Goal: Information Seeking & Learning: Find specific fact

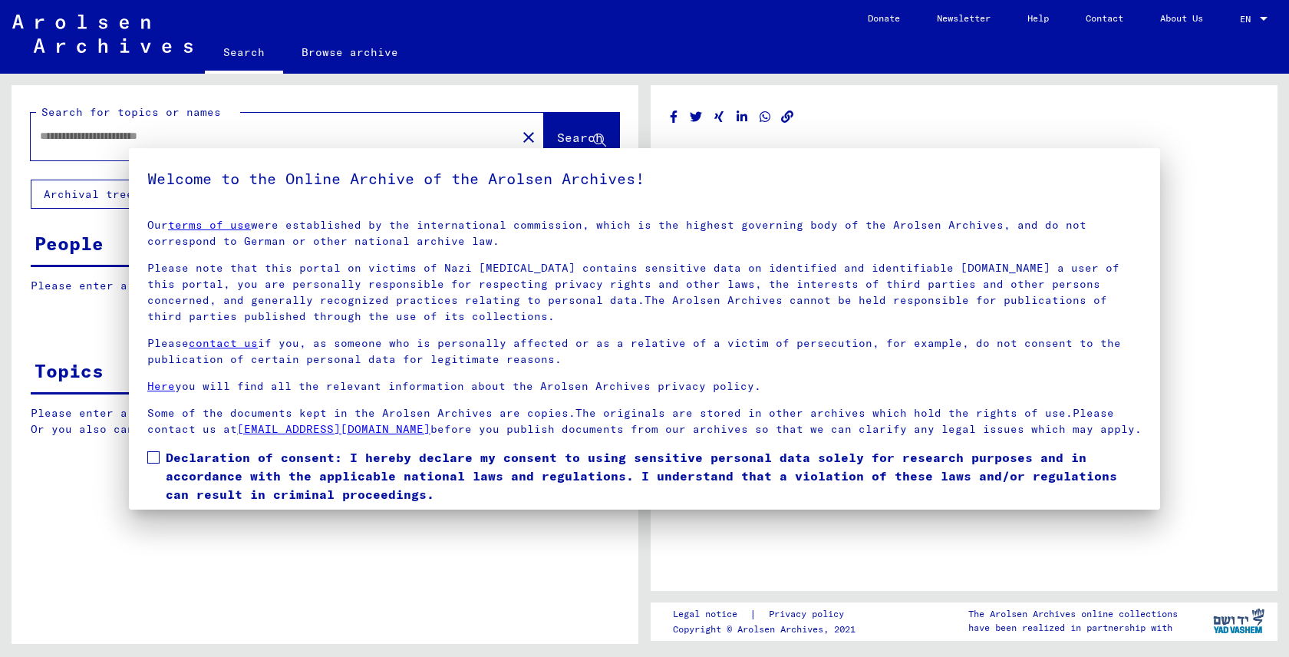
type input "*********"
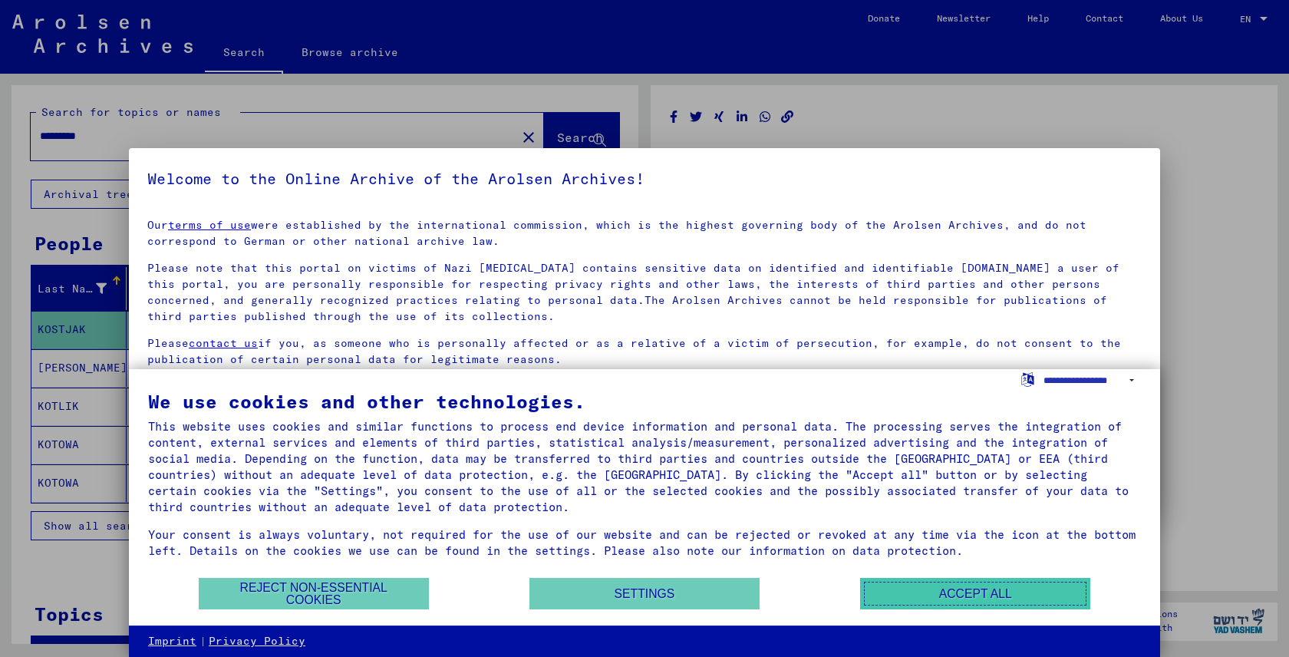
click at [882, 598] on button "Accept all" at bounding box center [975, 593] width 230 height 31
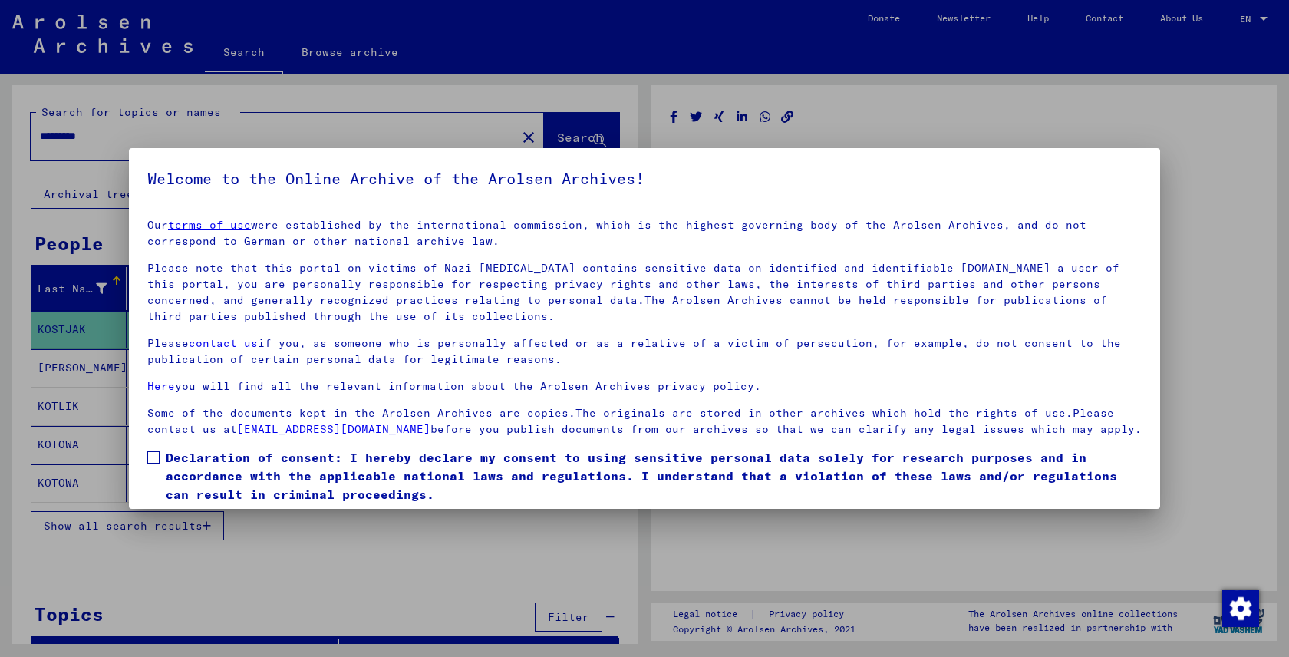
click at [840, 160] on mat-dialog-container "Welcome to the Online Archive of the Arolsen Archives! Our terms of use were es…" at bounding box center [644, 328] width 1031 height 361
click at [163, 455] on label "Declaration of consent: I hereby declare my consent to using sensitive personal…" at bounding box center [644, 475] width 994 height 55
click at [327, 532] on div at bounding box center [644, 328] width 1289 height 657
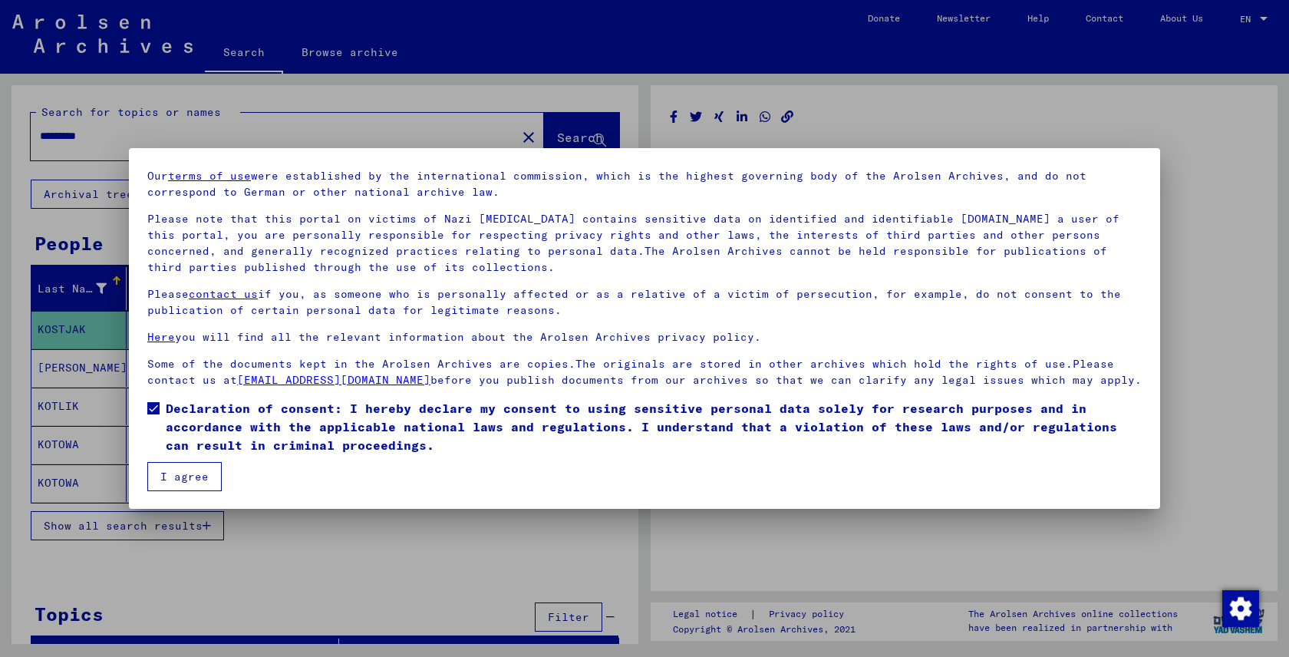
click at [175, 470] on button "I agree" at bounding box center [184, 476] width 74 height 29
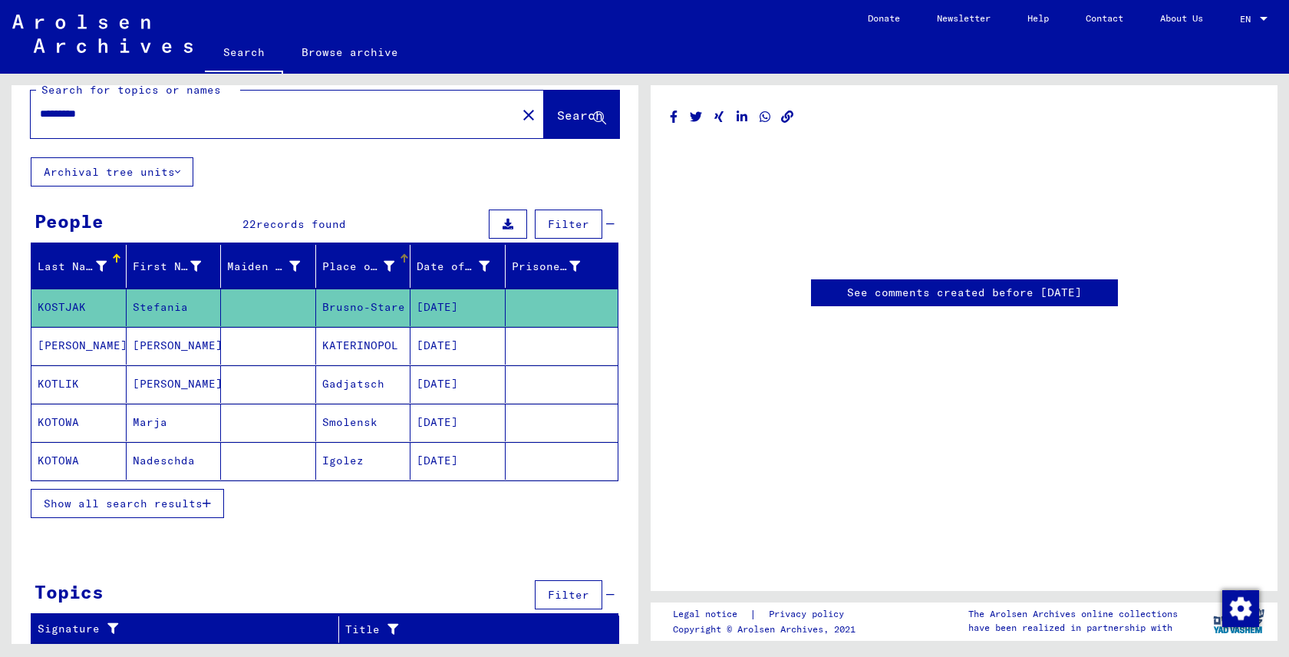
scroll to position [0, 0]
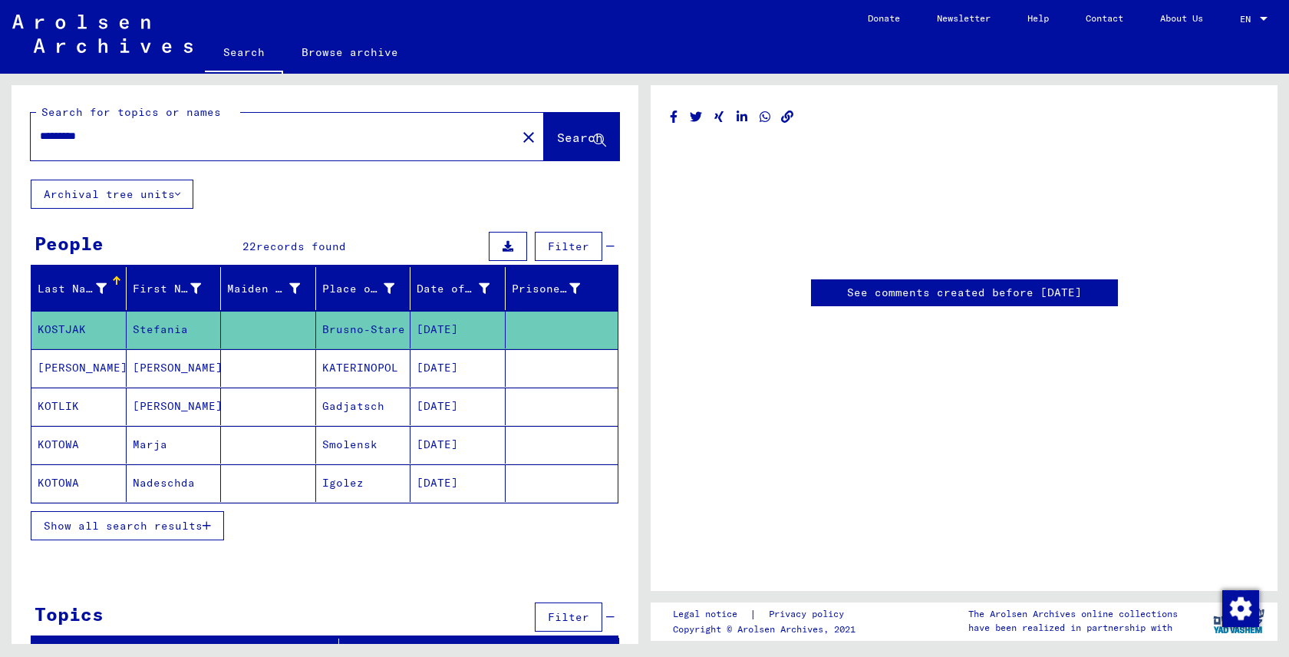
click at [156, 191] on button "Archival tree units" at bounding box center [112, 194] width 163 height 29
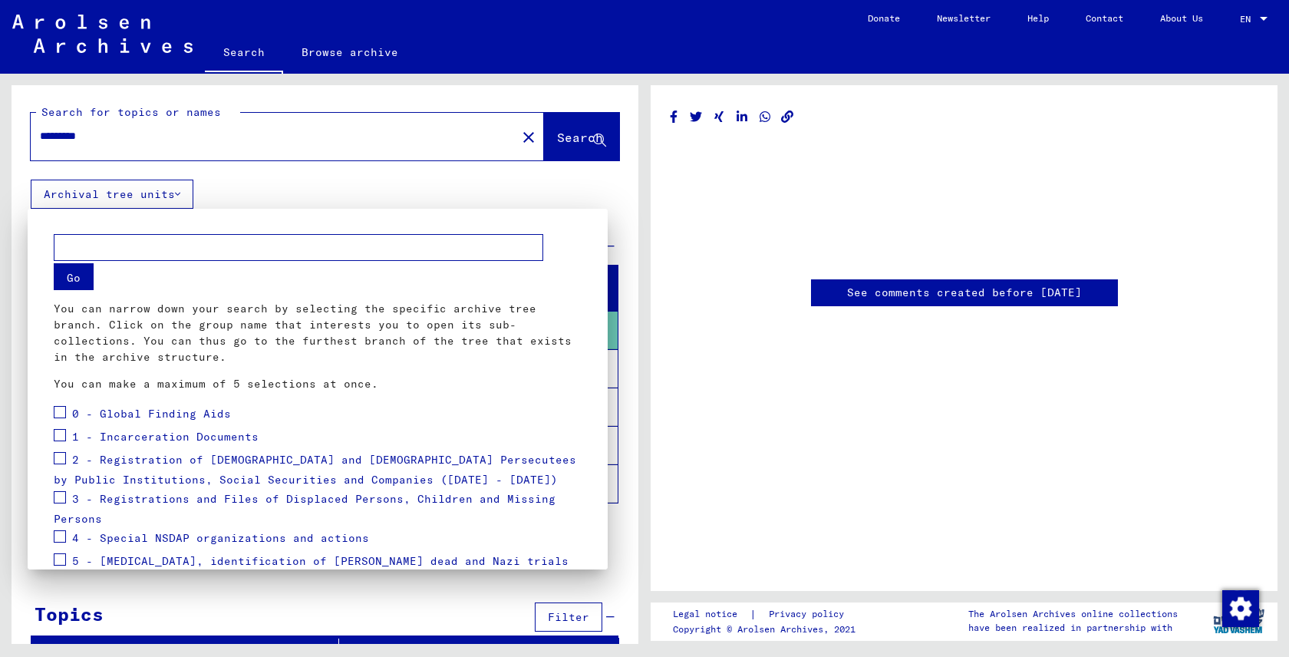
click at [304, 183] on div at bounding box center [644, 328] width 1289 height 657
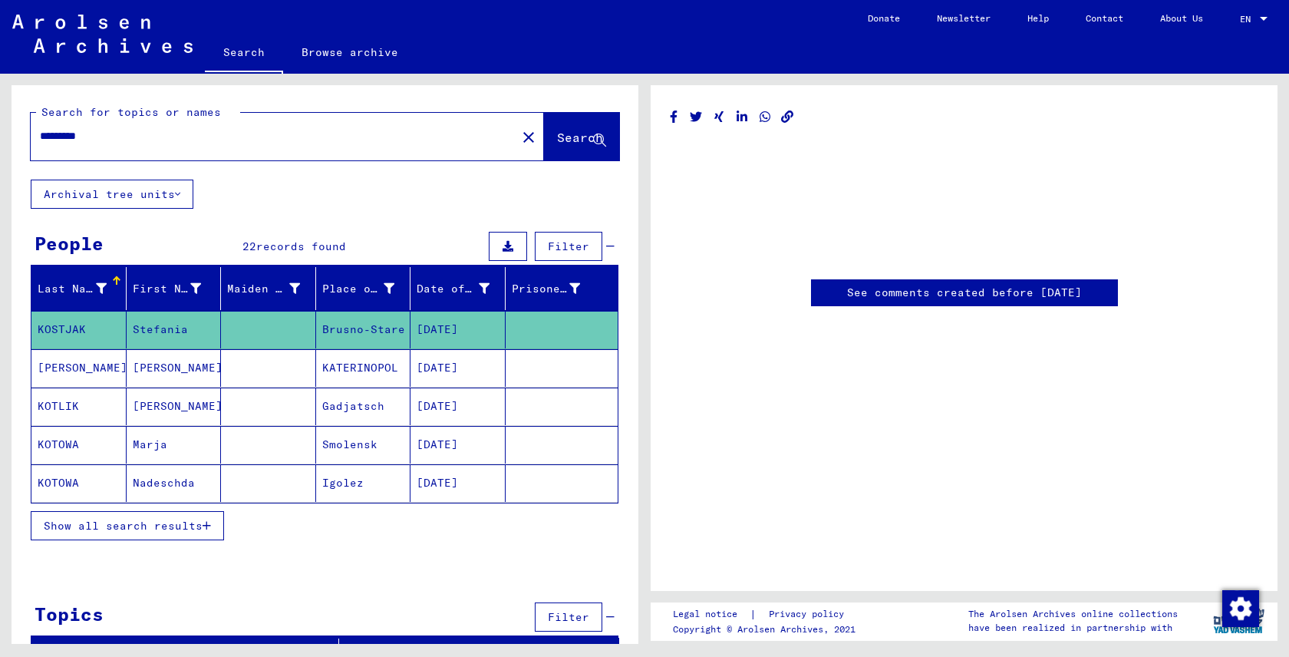
click at [47, 442] on mat-cell "KOTOWA" at bounding box center [78, 445] width 95 height 38
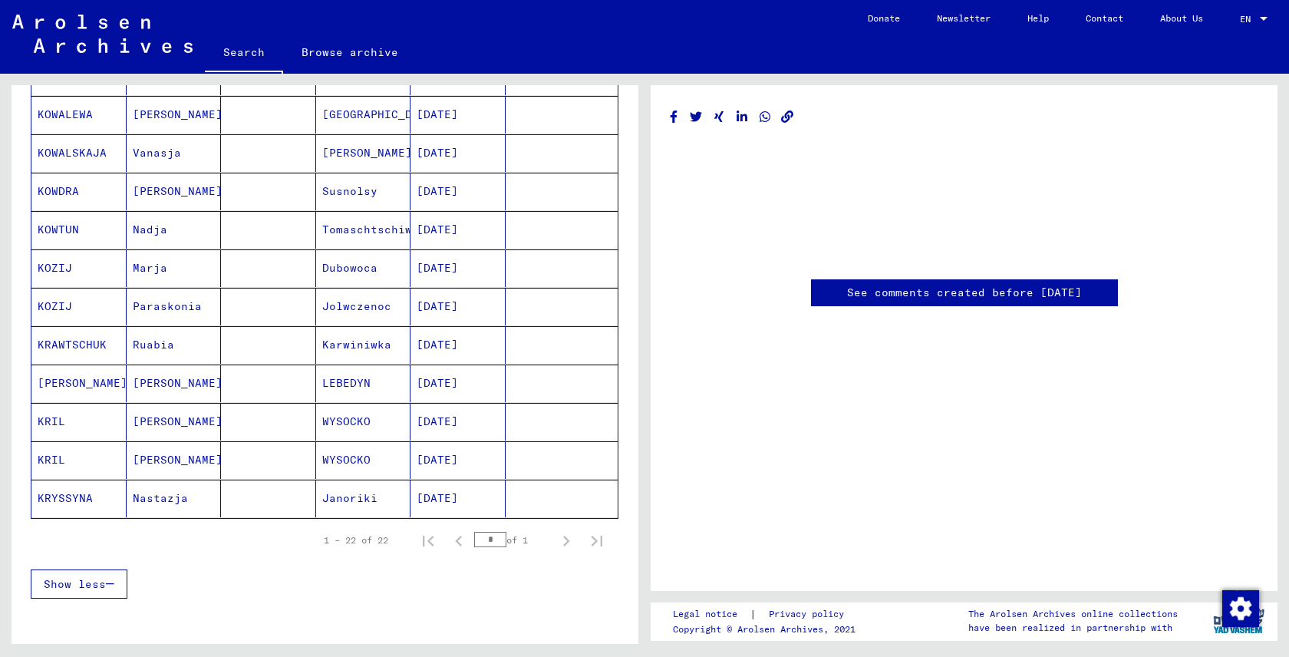
scroll to position [705, 0]
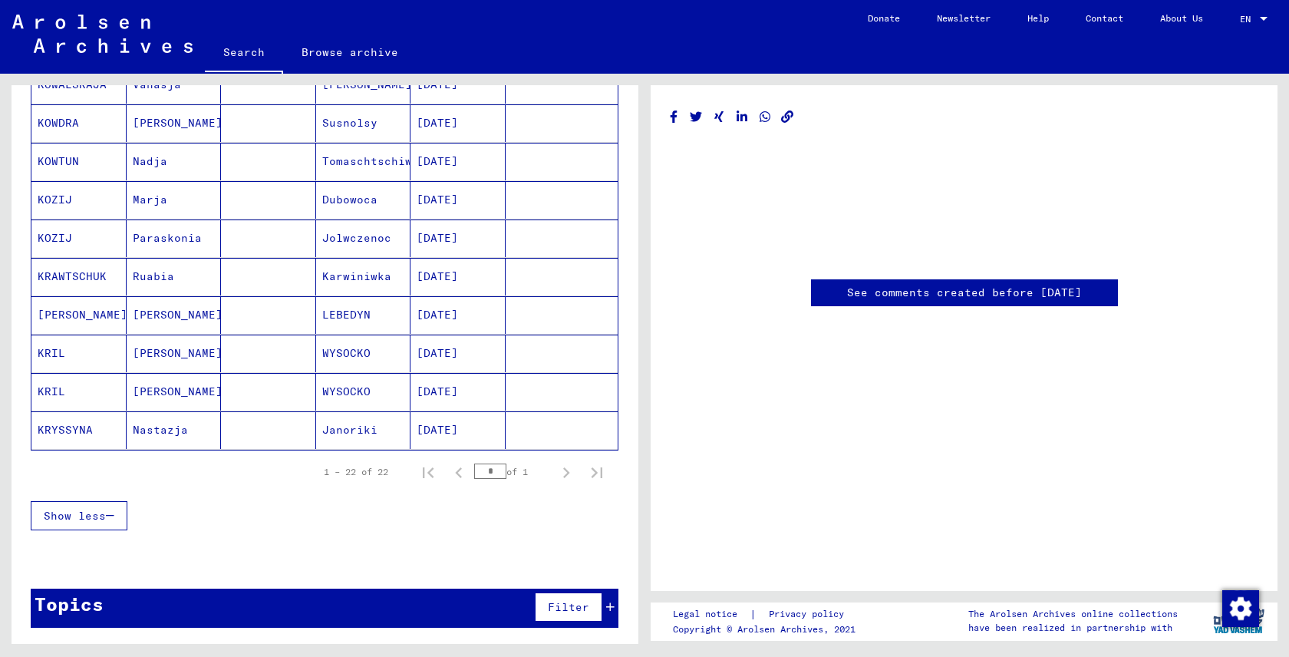
click at [63, 427] on mat-cell "KRYSSYNA" at bounding box center [78, 430] width 95 height 38
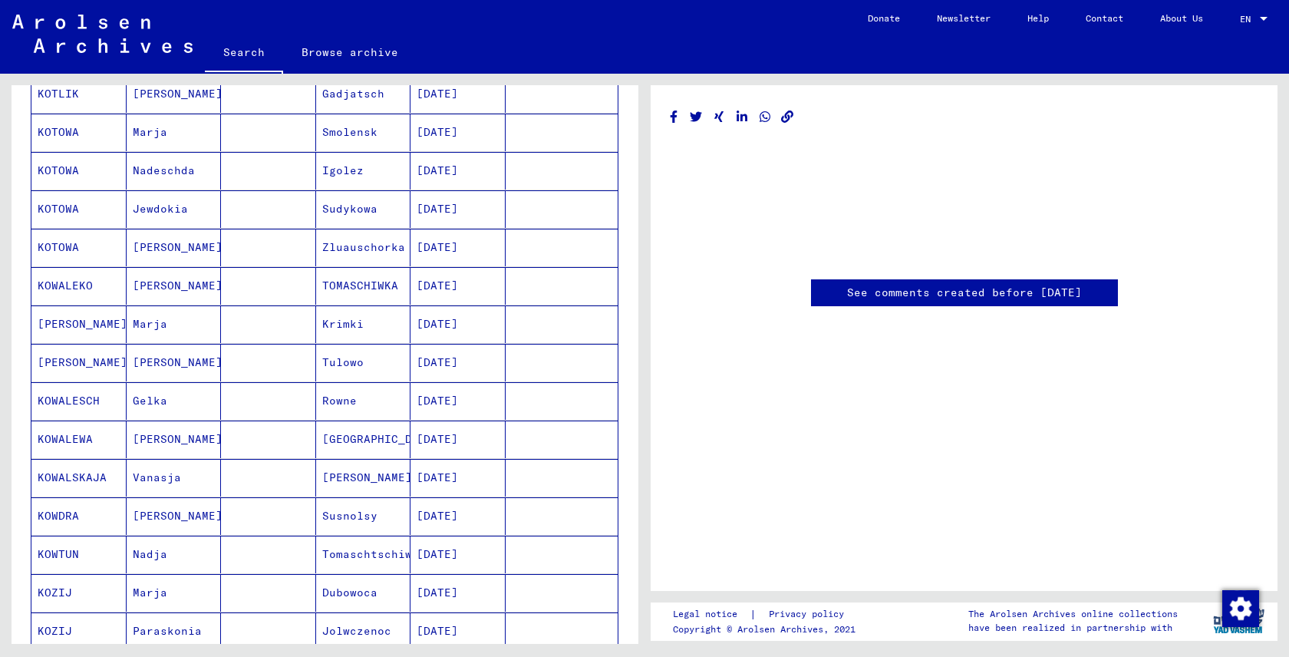
scroll to position [294, 0]
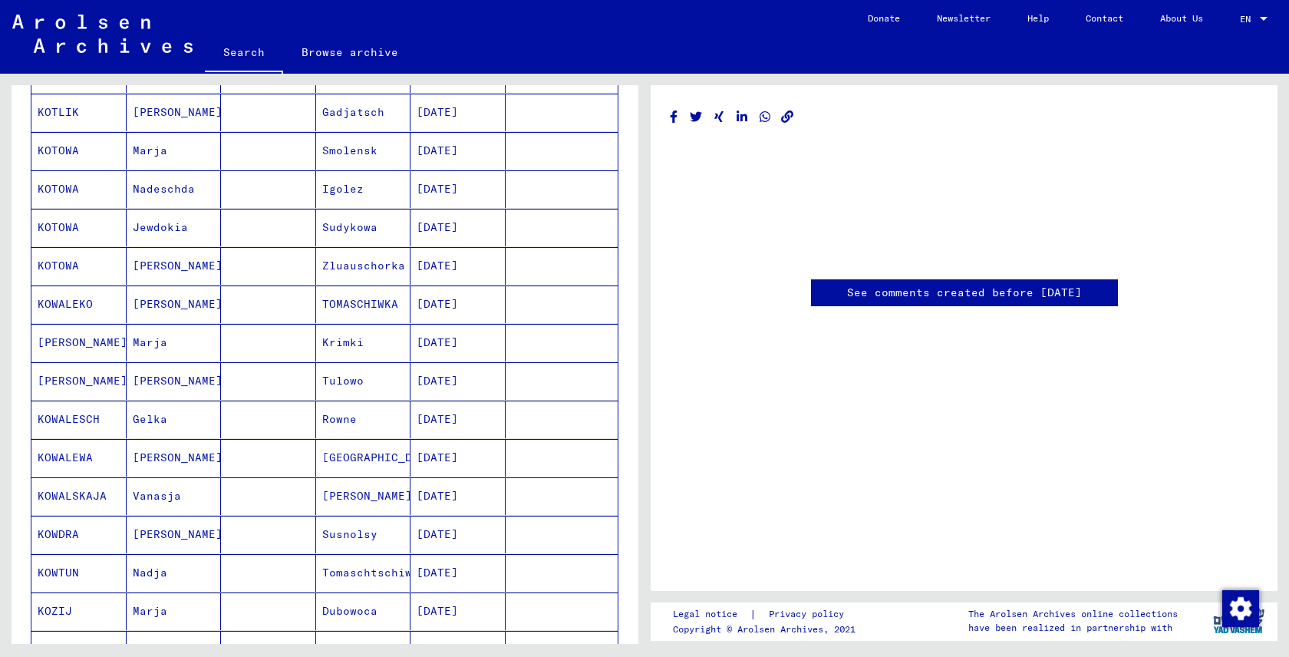
click at [66, 259] on mat-cell "KOTOWA" at bounding box center [78, 266] width 95 height 38
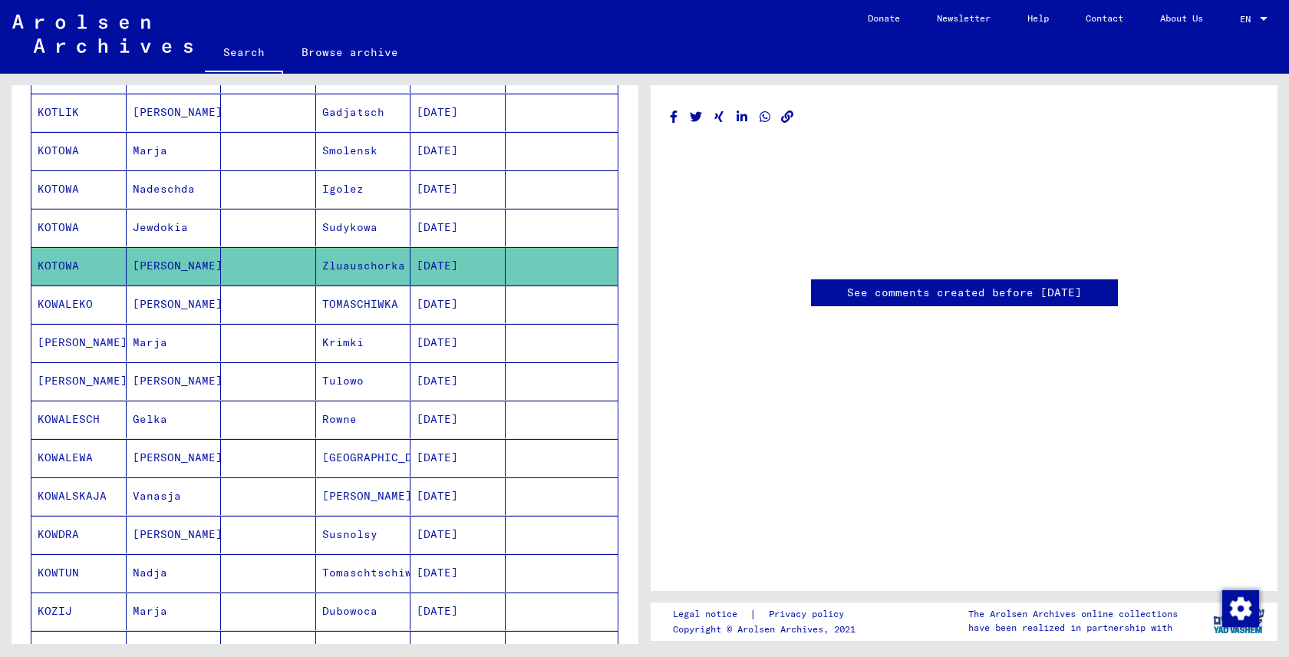
click at [67, 232] on mat-cell "KOTOWA" at bounding box center [78, 228] width 95 height 38
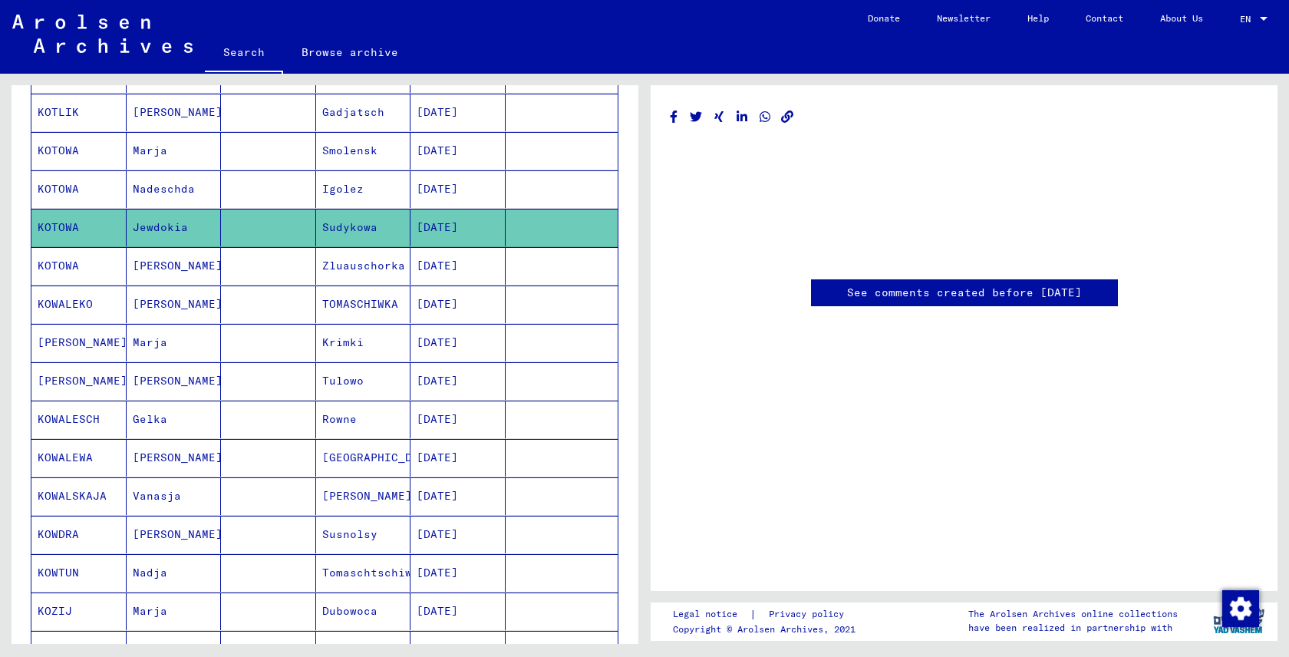
click at [66, 192] on mat-cell "KOTOWA" at bounding box center [78, 189] width 95 height 38
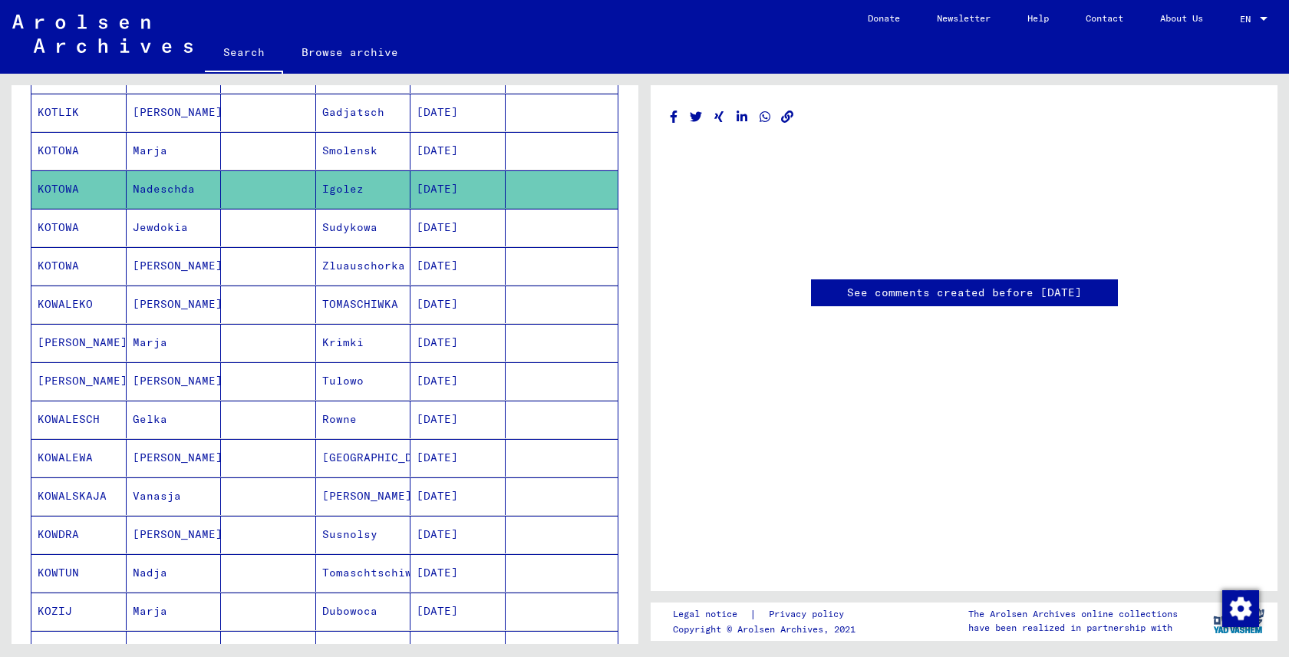
click at [66, 192] on mat-cell "KOTOWA" at bounding box center [78, 189] width 95 height 38
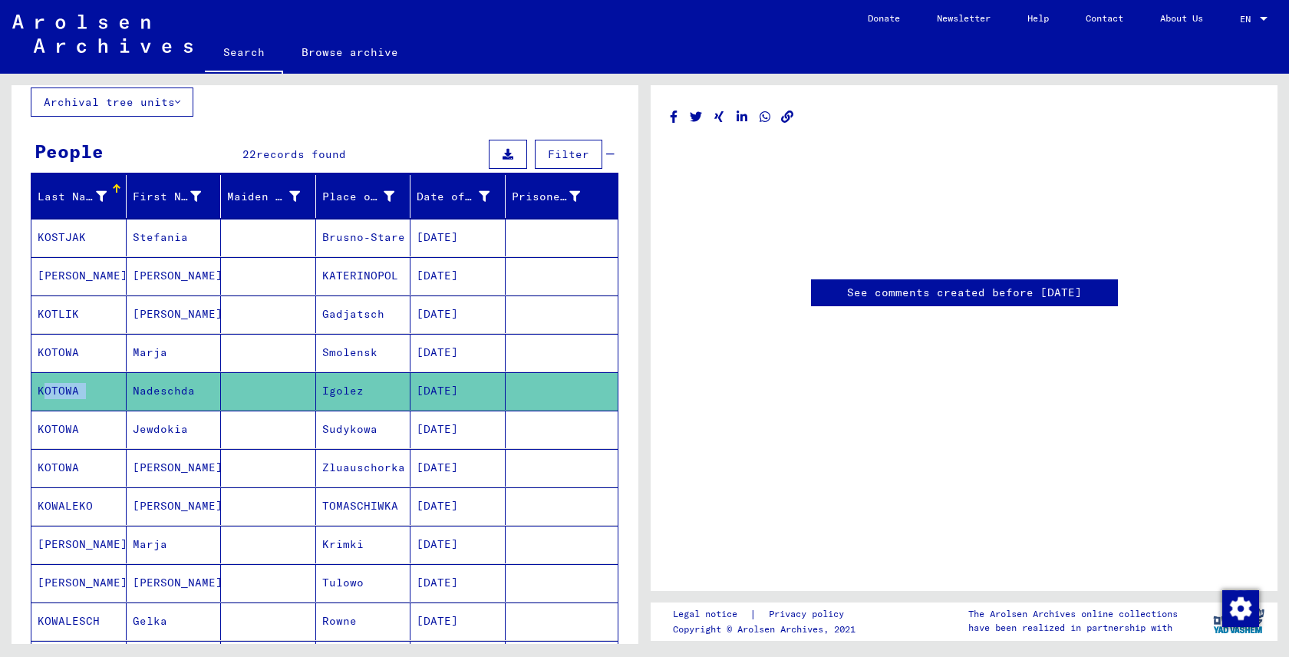
scroll to position [0, 0]
